Goal: Find specific page/section: Find specific page/section

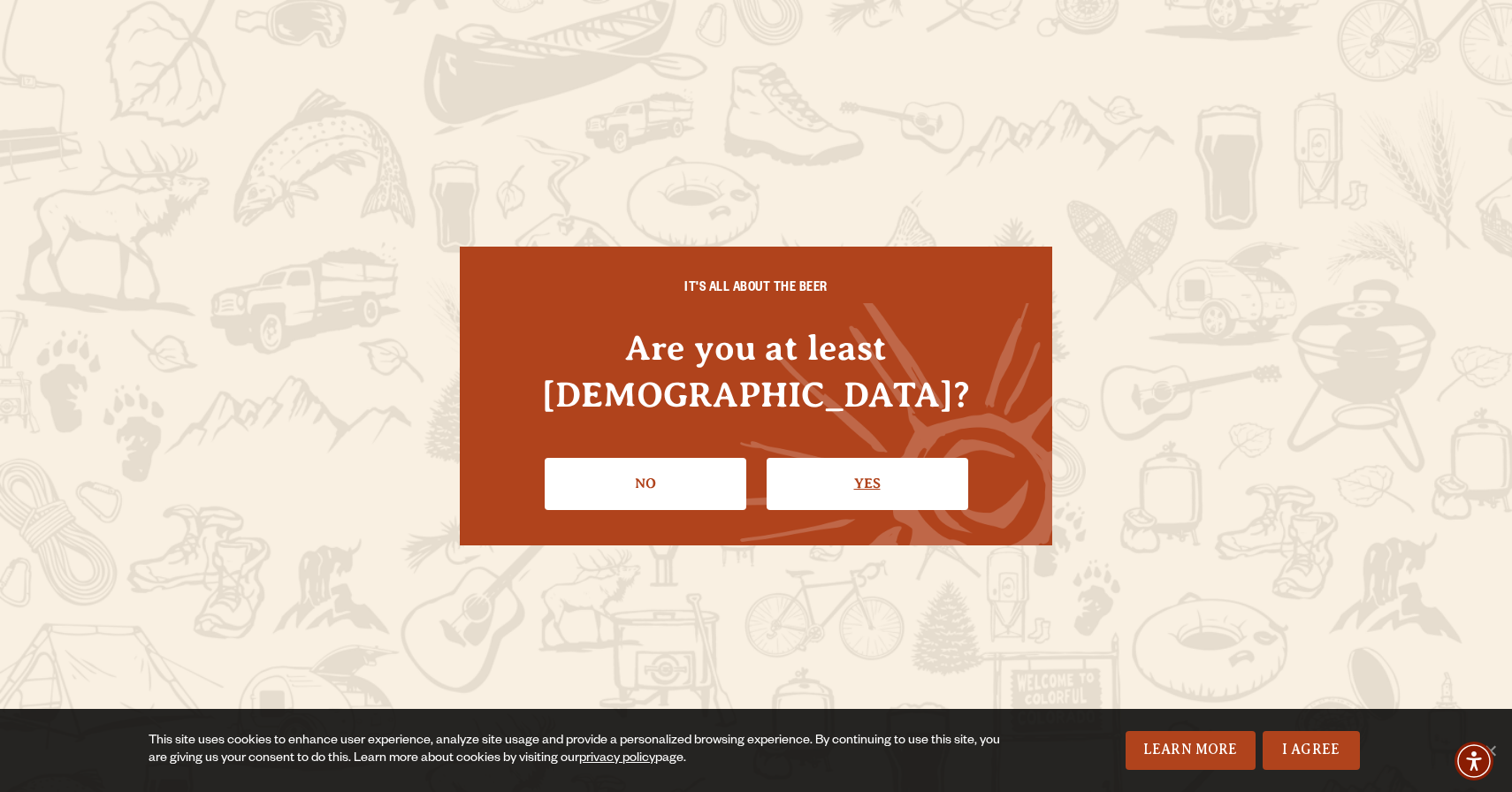
click at [828, 459] on link "Yes" at bounding box center [866, 484] width 202 height 52
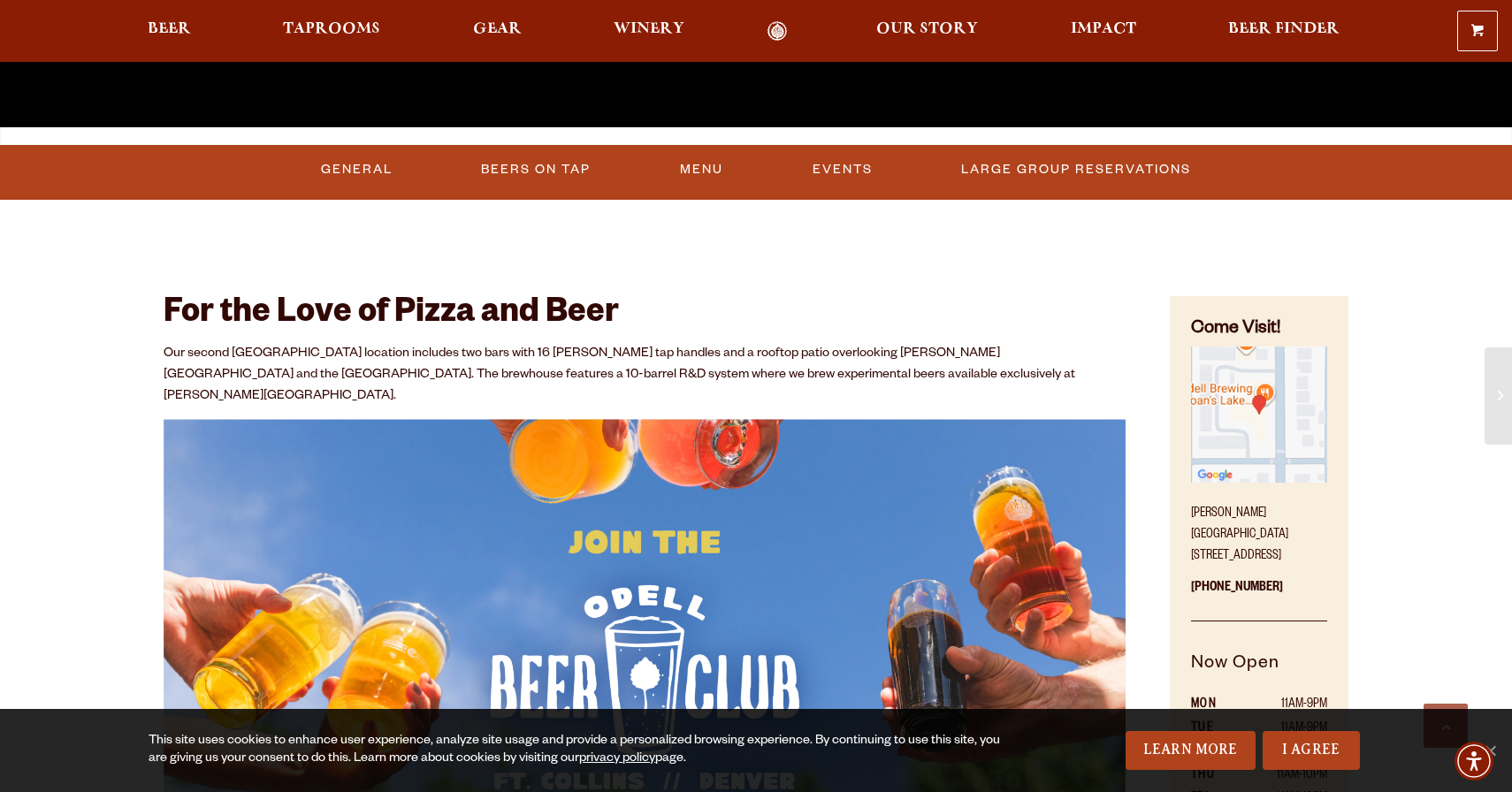
scroll to position [725, 0]
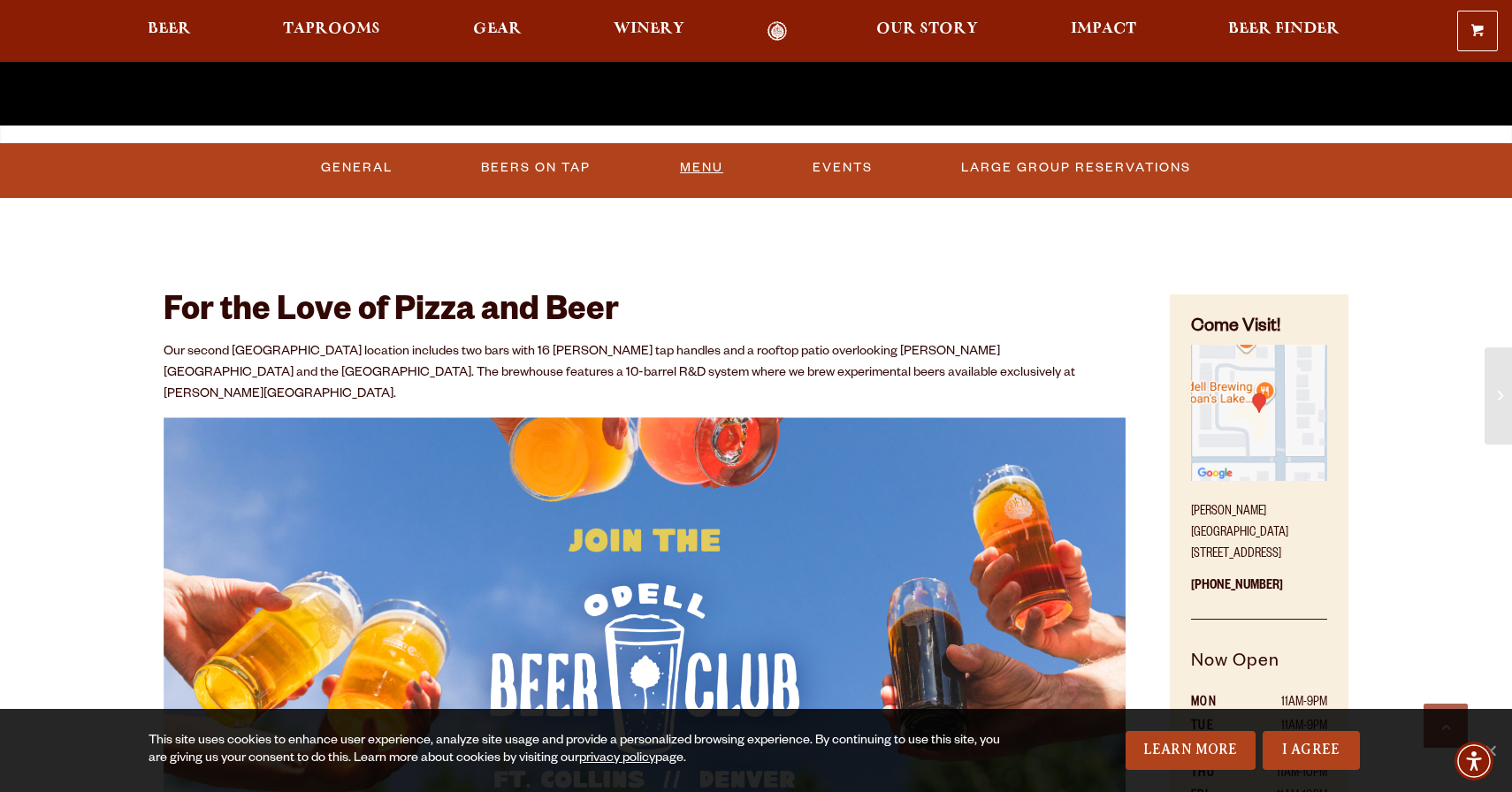
click at [709, 175] on link "Menu" at bounding box center [701, 167] width 57 height 41
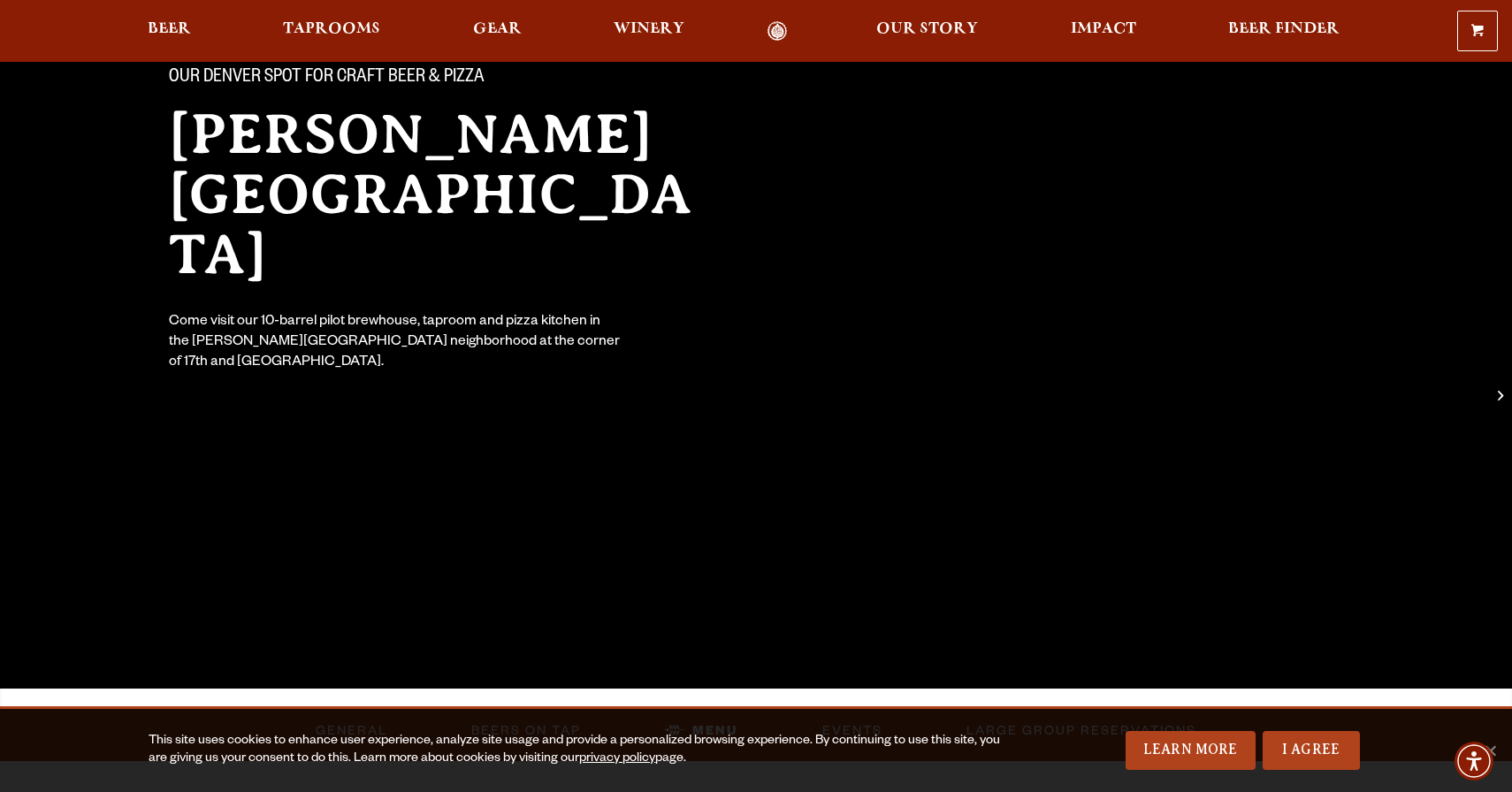
scroll to position [0, 0]
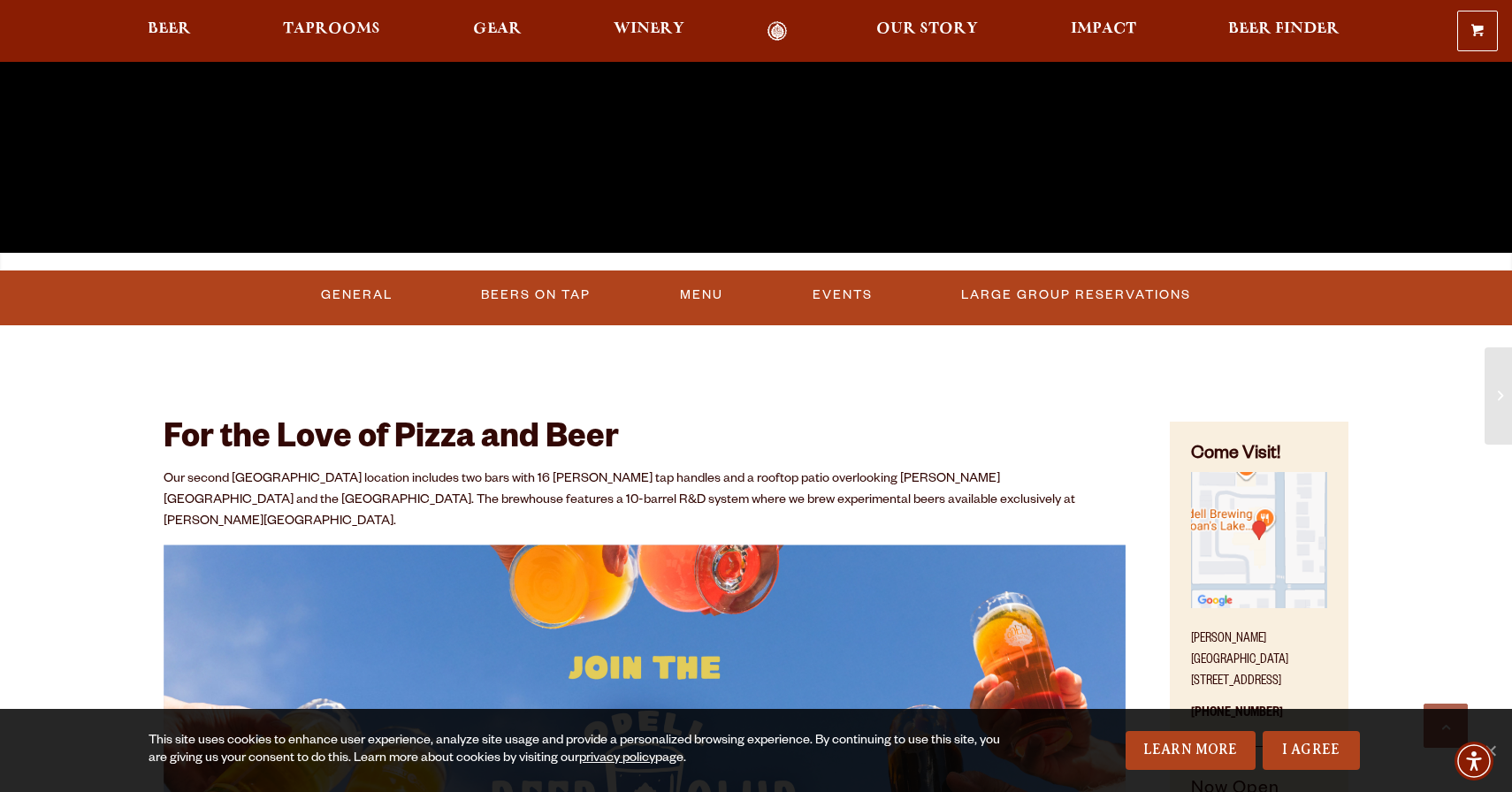
scroll to position [618, 0]
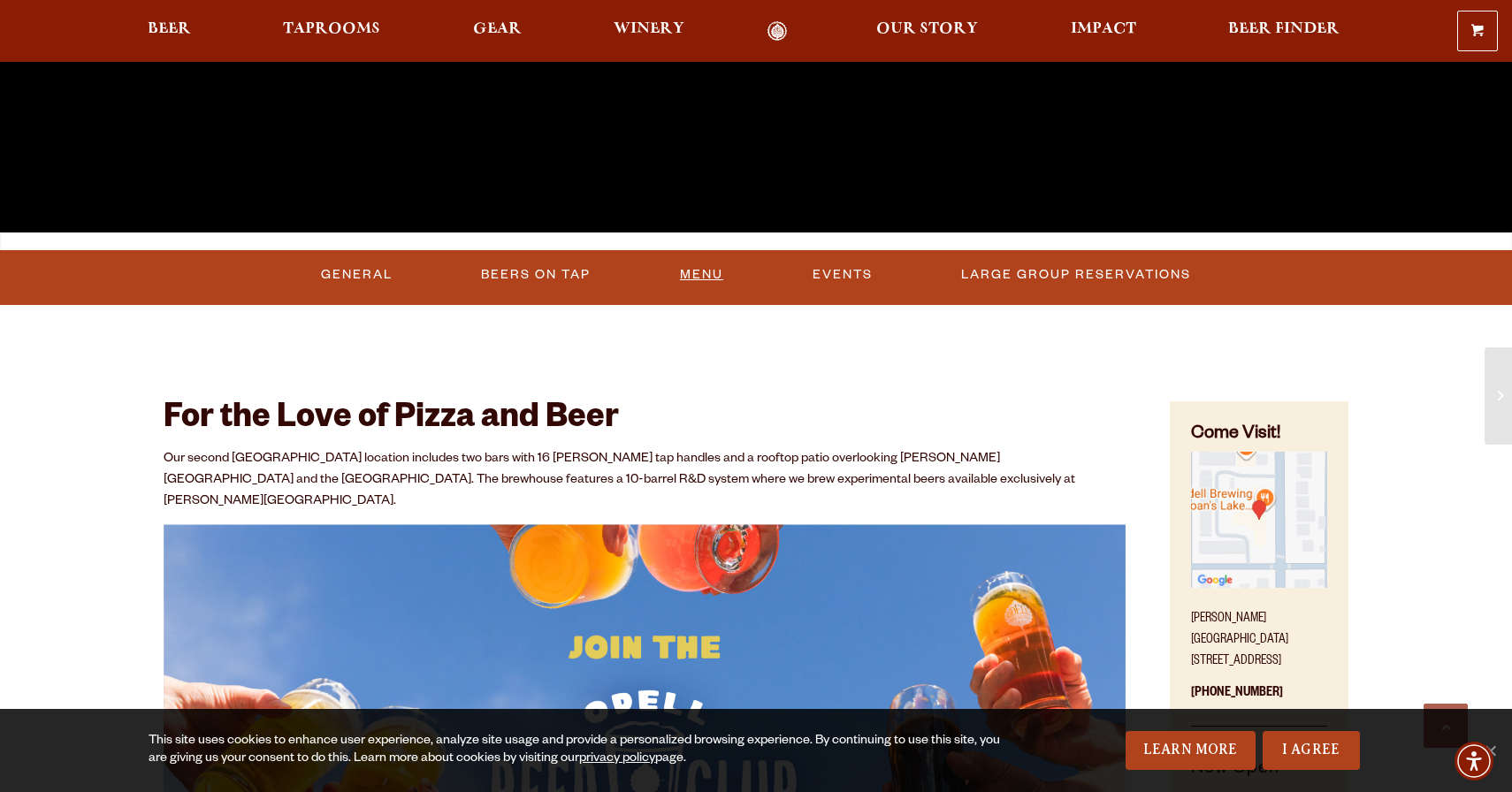
click at [697, 280] on link "Menu" at bounding box center [701, 275] width 57 height 41
